Goal: Check status: Check status

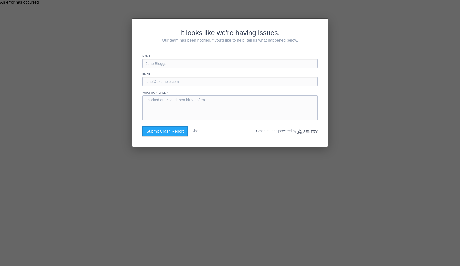
drag, startPoint x: 196, startPoint y: 132, endPoint x: 226, endPoint y: 133, distance: 29.0
click at [226, 133] on div "Submit Crash Report Close Crash reports powered by Sentry" at bounding box center [229, 131] width 175 height 10
click at [198, 135] on button "Close" at bounding box center [195, 130] width 9 height 9
